Goal: Book appointment/travel/reservation

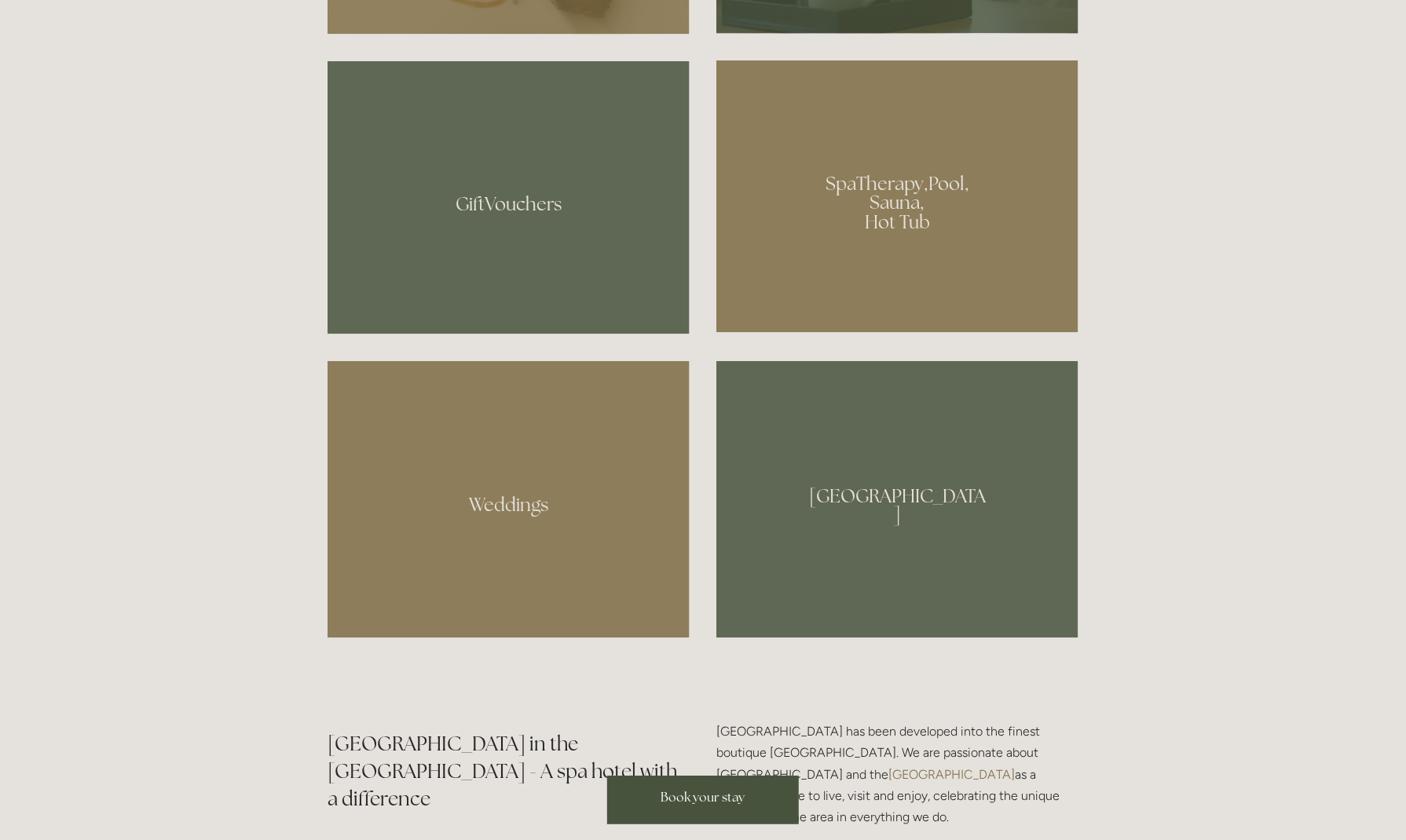
scroll to position [1250, 0]
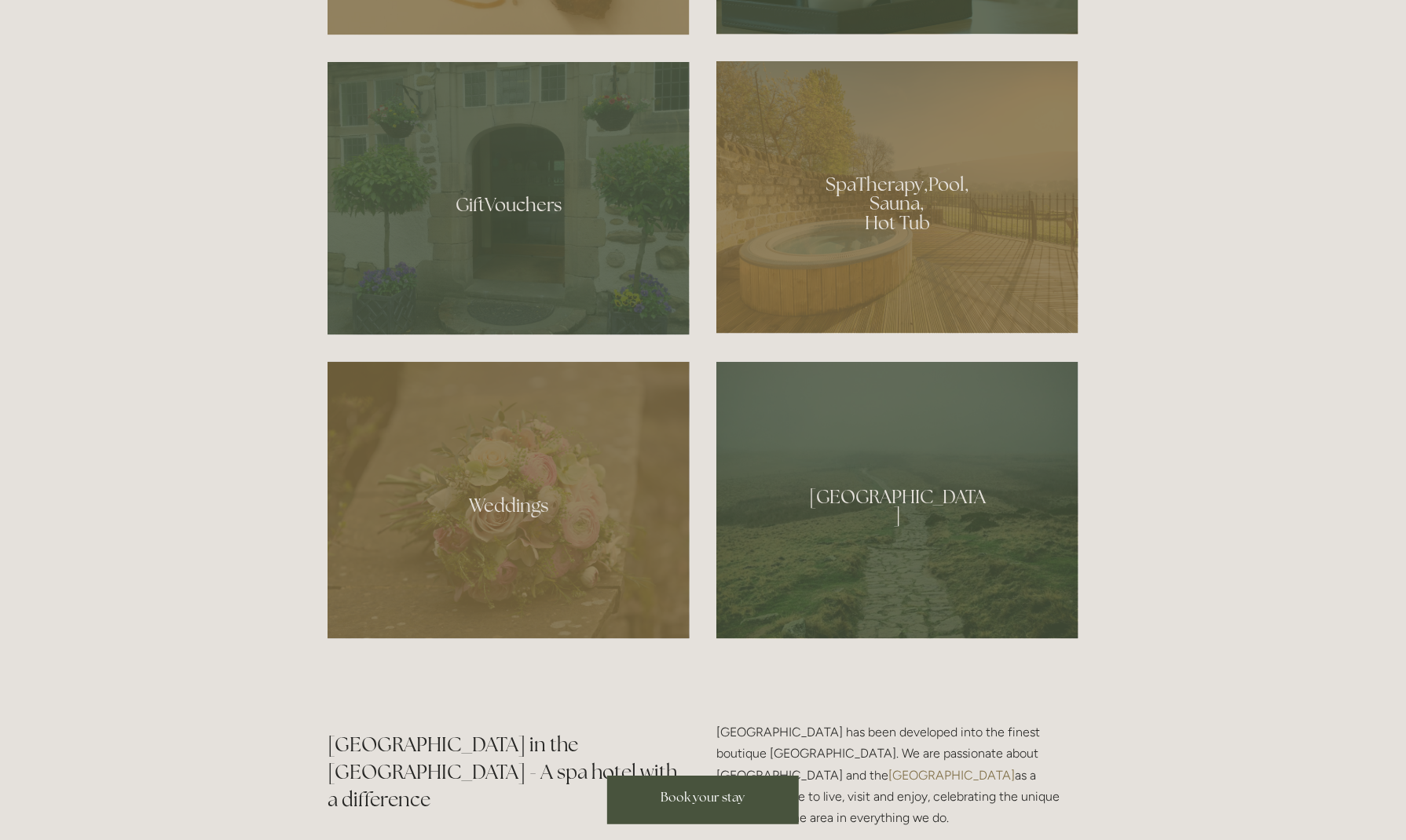
click at [829, 294] on div at bounding box center [897, 197] width 362 height 272
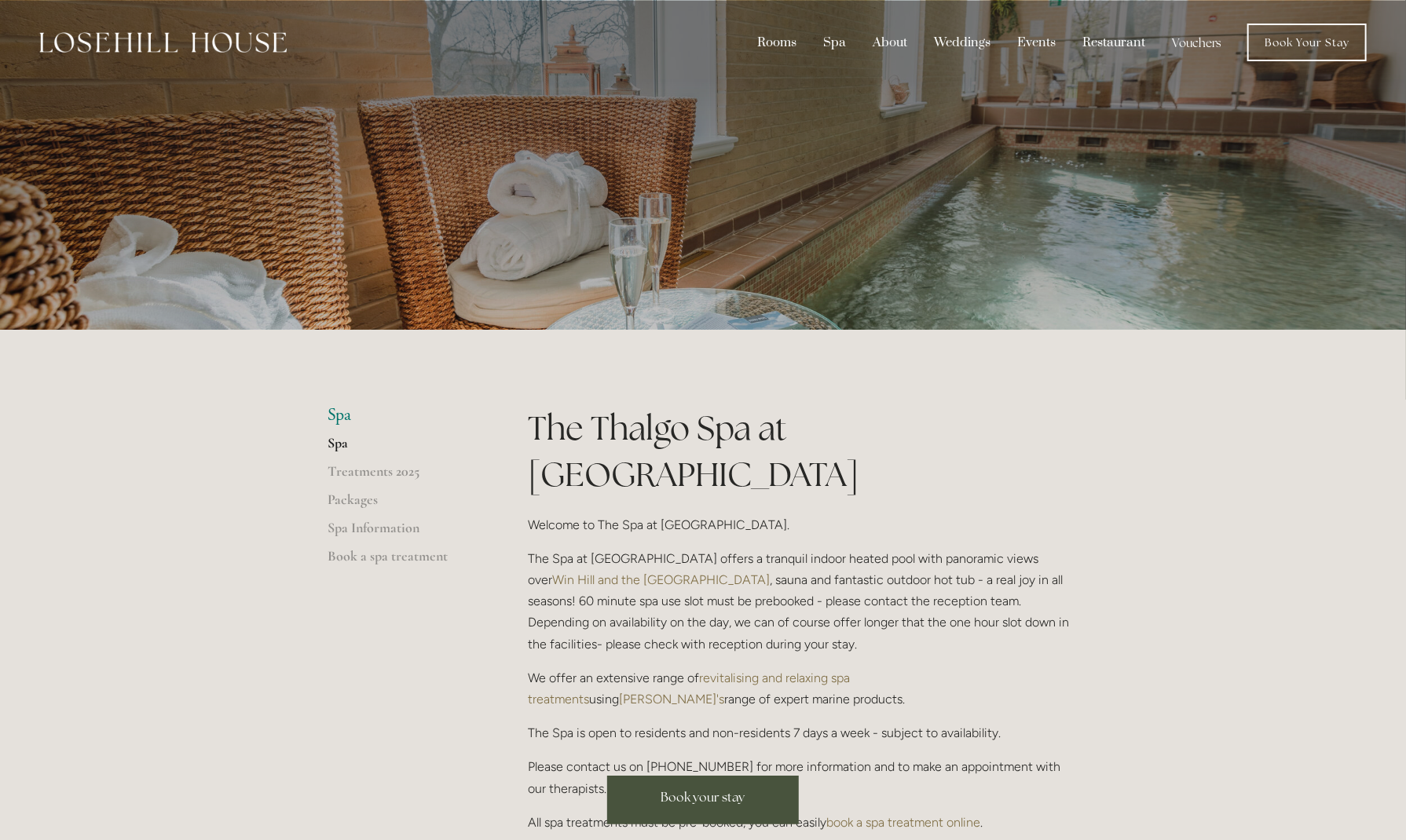
scroll to position [69, 0]
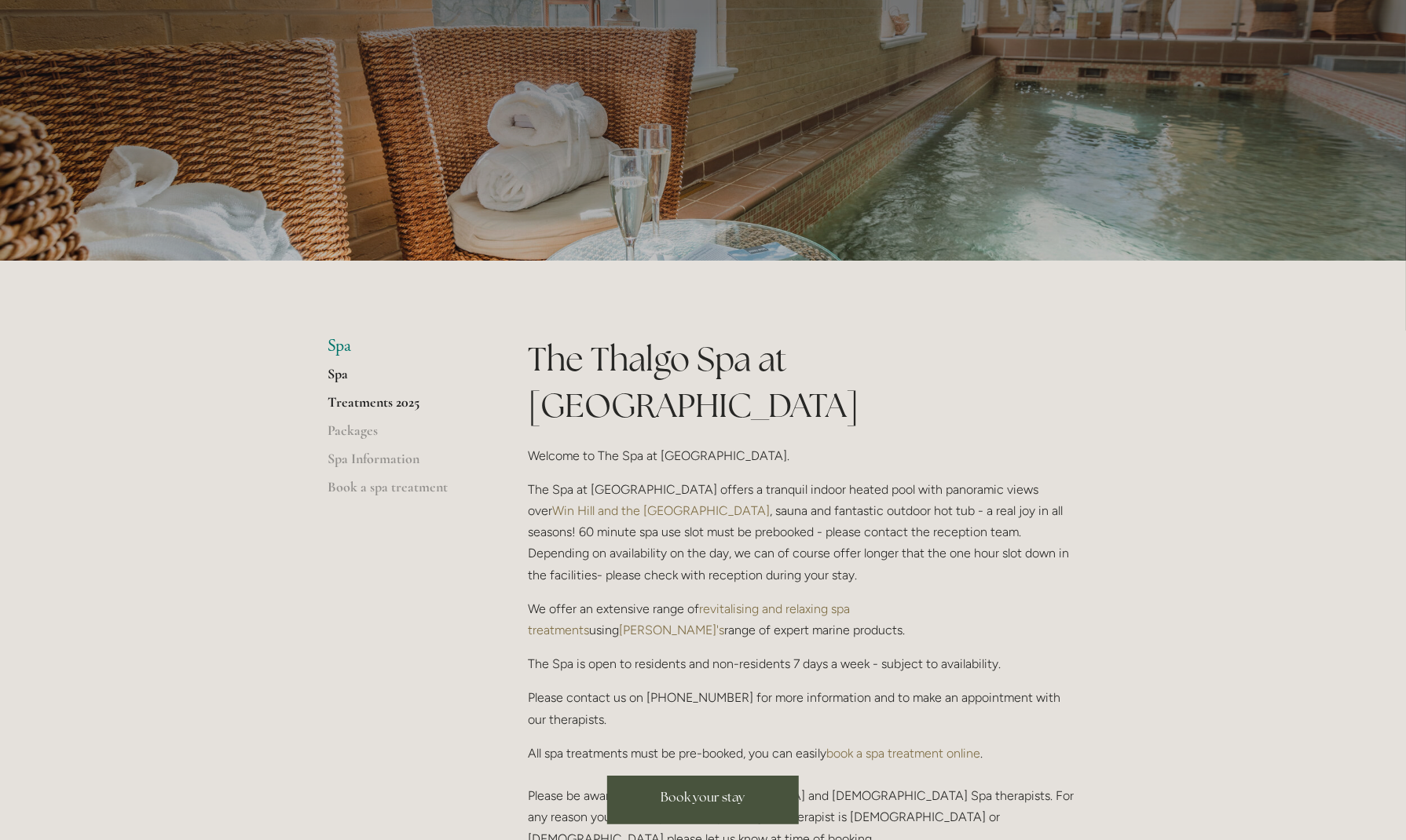
click at [388, 403] on link "Treatments 2025" at bounding box center [402, 407] width 150 height 28
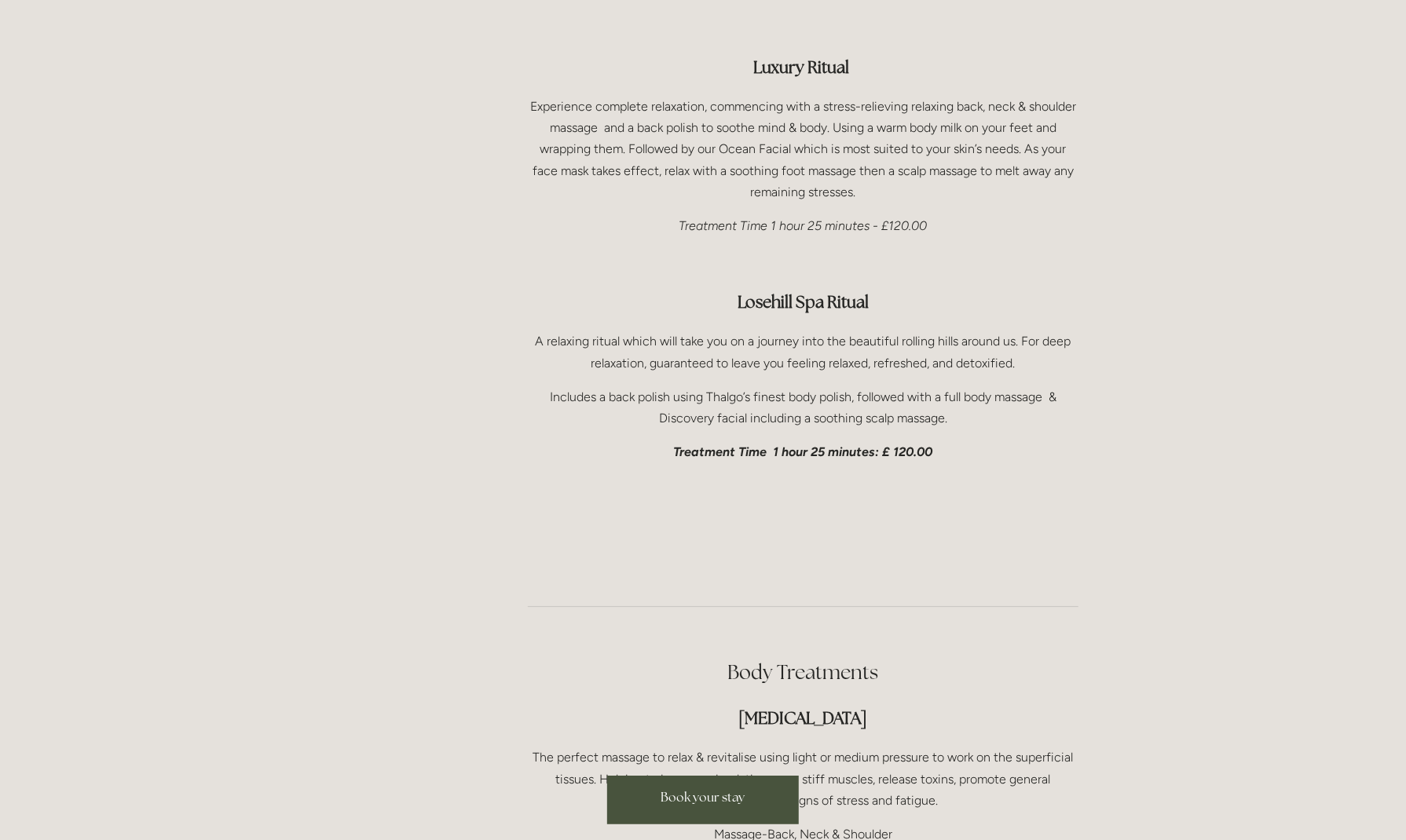
scroll to position [2485, 0]
